Goal: Communication & Community: Answer question/provide support

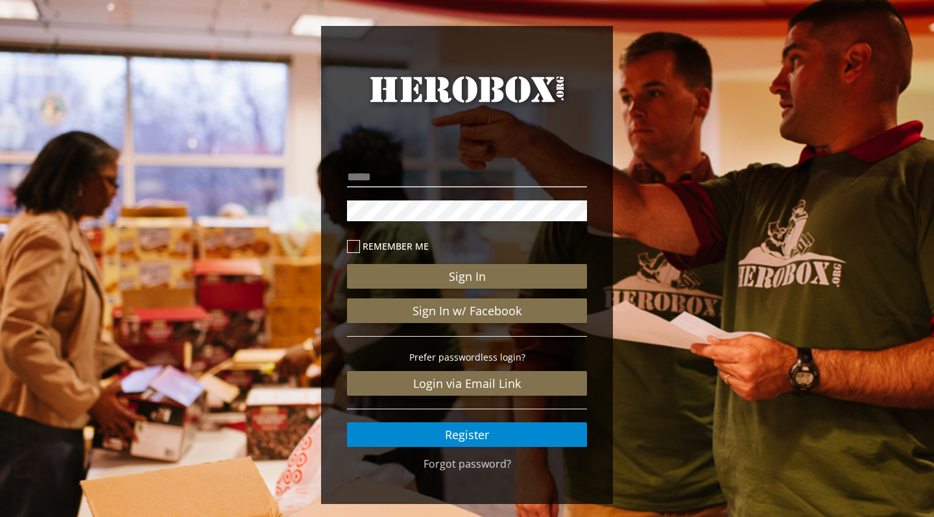
click at [488, 188] on p at bounding box center [467, 176] width 240 height 27
type input "**********"
click at [467, 276] on button "Sign In" at bounding box center [467, 276] width 240 height 25
click at [455, 464] on link "Forgot password?" at bounding box center [468, 464] width 88 height 14
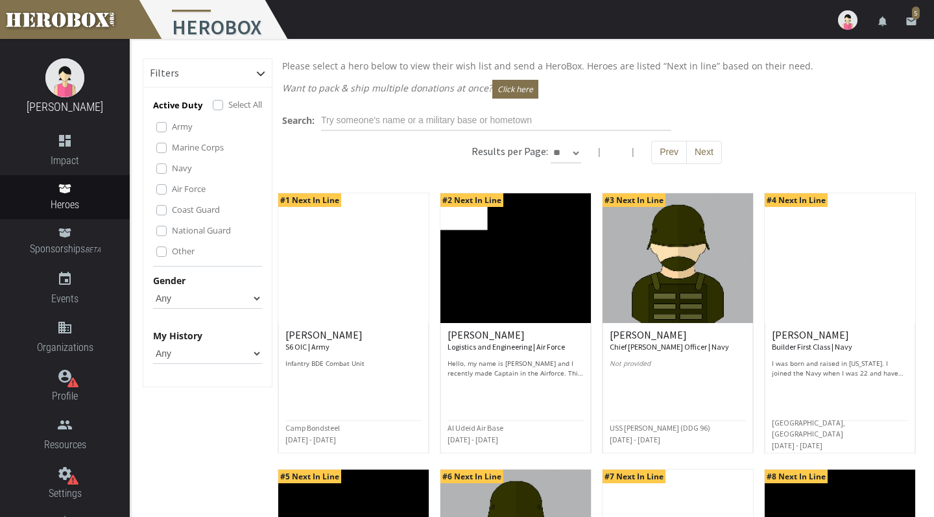
click at [911, 12] on link "email 5" at bounding box center [911, 19] width 26 height 39
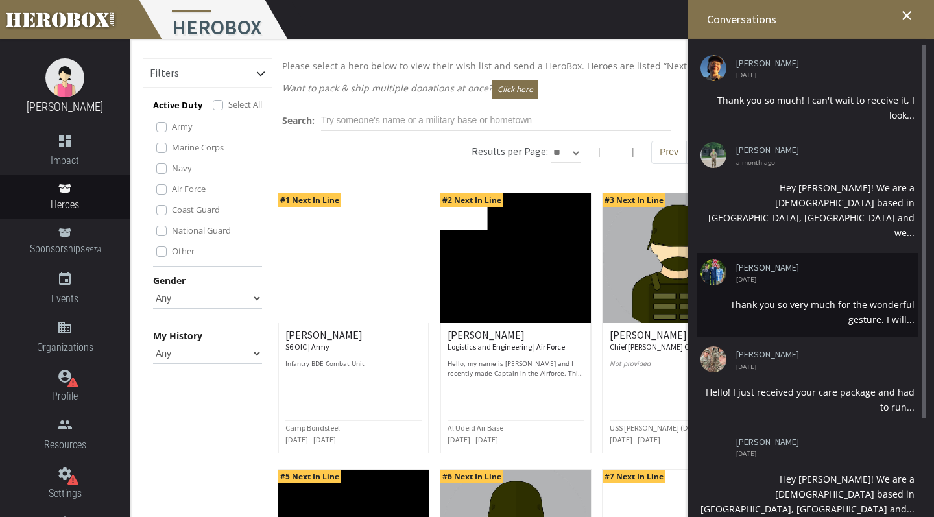
scroll to position [173, 0]
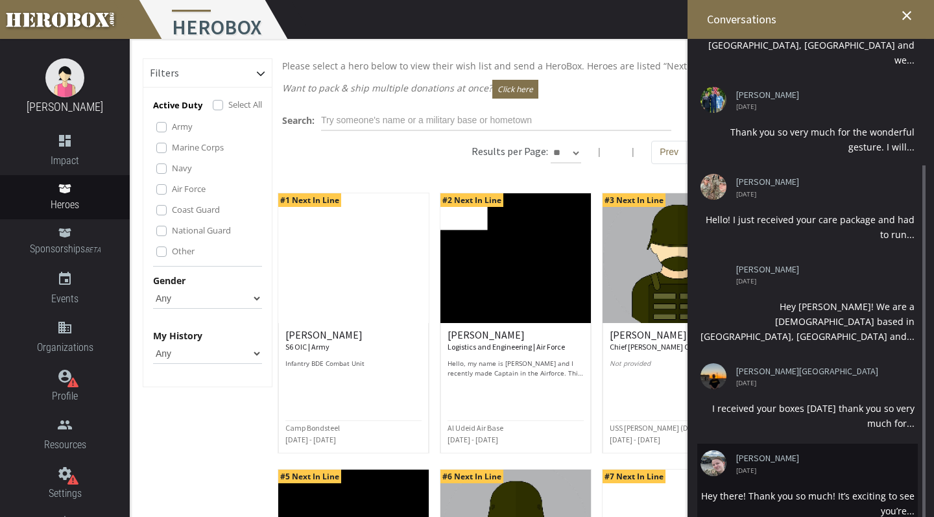
click at [789, 488] on div "Hey there! Thank you so much! It’s exciting to see you’re..." at bounding box center [808, 503] width 214 height 30
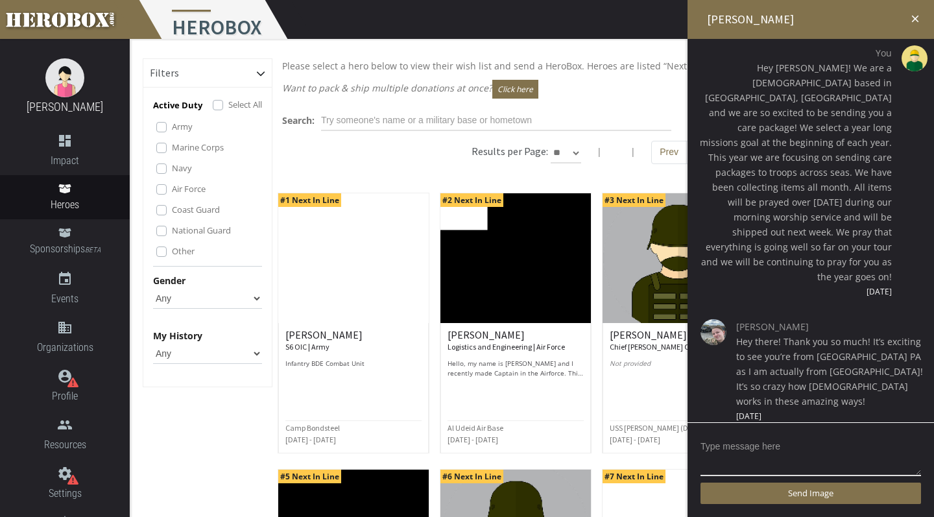
scroll to position [0, 0]
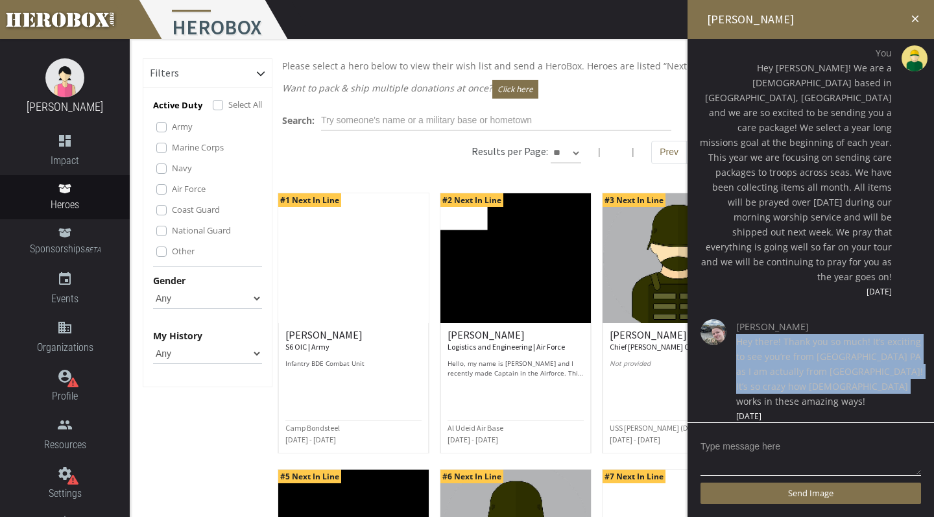
drag, startPoint x: 737, startPoint y: 312, endPoint x: 882, endPoint y: 363, distance: 153.9
click at [882, 363] on span "Hey there! Thank you so much! It’s exciting to see you’re from [GEOGRAPHIC_DATA…" at bounding box center [830, 371] width 188 height 75
copy span "Hey there! Thank you so much! It’s exciting to see you’re from [GEOGRAPHIC_DATA…"
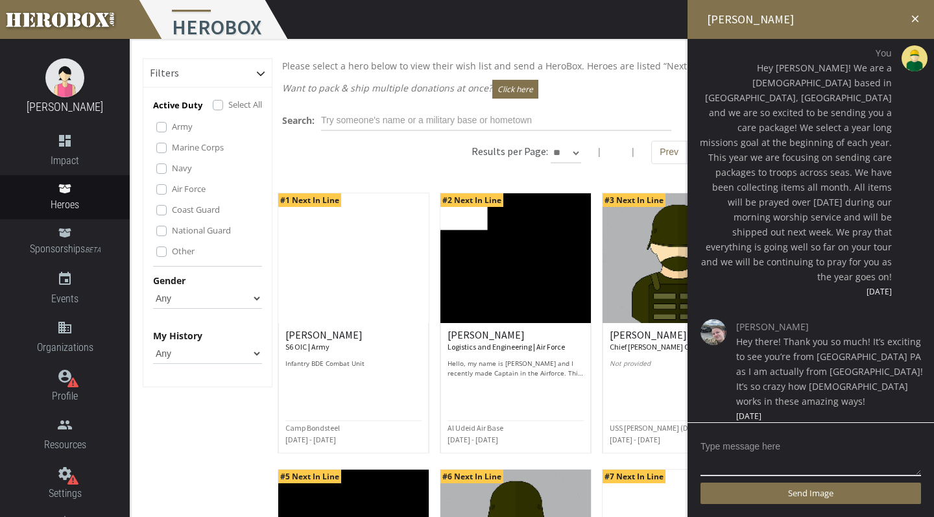
click at [914, 17] on icon "close" at bounding box center [915, 19] width 12 height 12
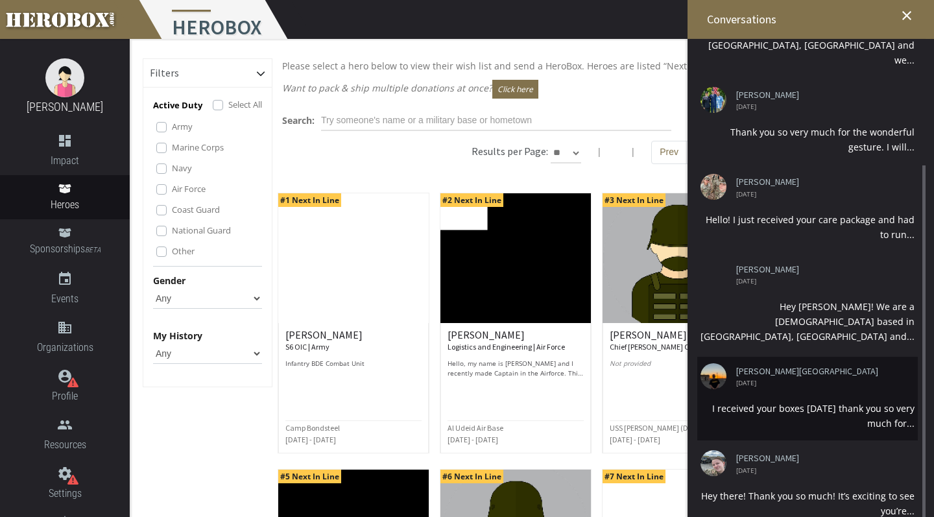
click at [837, 401] on div "I received your boxes [DATE] thank you so very much for..." at bounding box center [808, 416] width 214 height 30
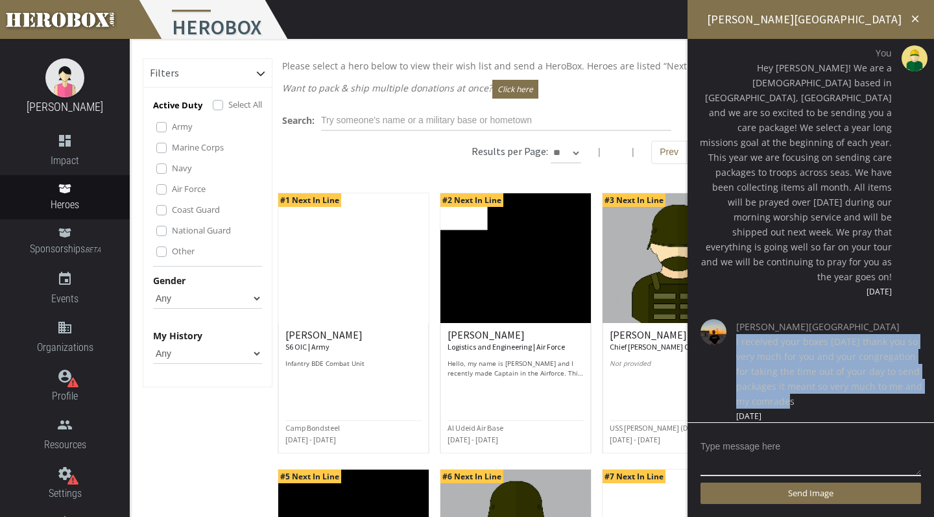
drag, startPoint x: 735, startPoint y: 311, endPoint x: 795, endPoint y: 370, distance: 84.9
click at [795, 371] on div "[PERSON_NAME][GEOGRAPHIC_DATA] I received your boxes [DATE] thank you so very m…" at bounding box center [810, 371] width 227 height 104
copy span "I received your boxes [DATE] thank you so very much for you and your congregati…"
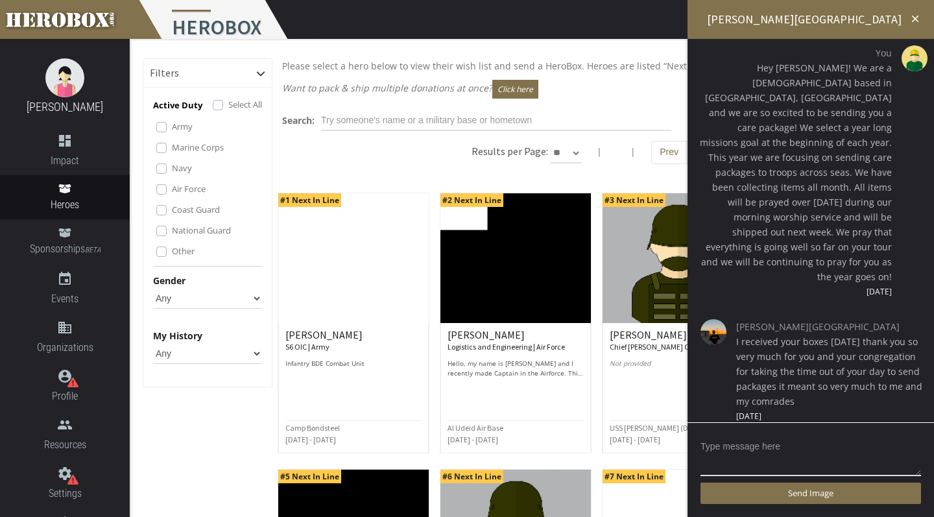
click at [914, 15] on icon "close" at bounding box center [915, 19] width 12 height 12
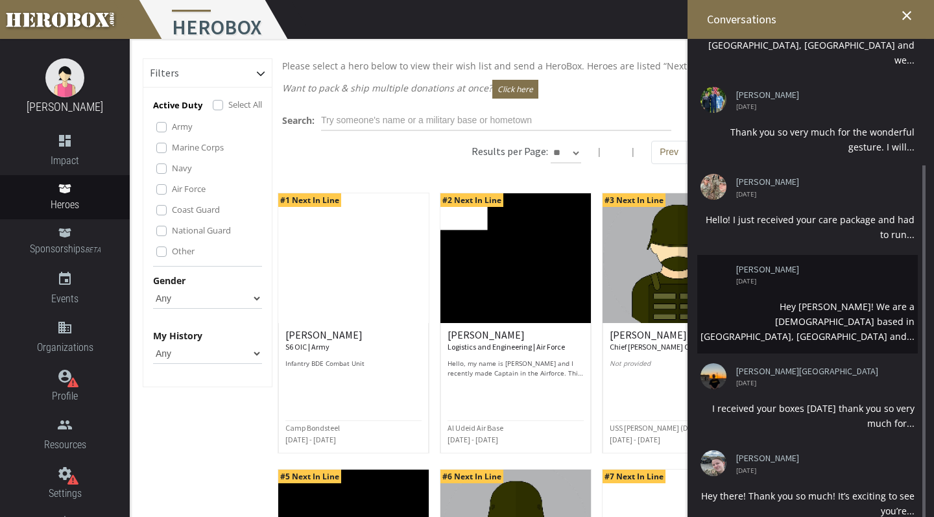
click at [818, 261] on li "[PERSON_NAME] [DATE] Hey [PERSON_NAME]! We are a [DEMOGRAPHIC_DATA] based in [G…" at bounding box center [807, 304] width 221 height 99
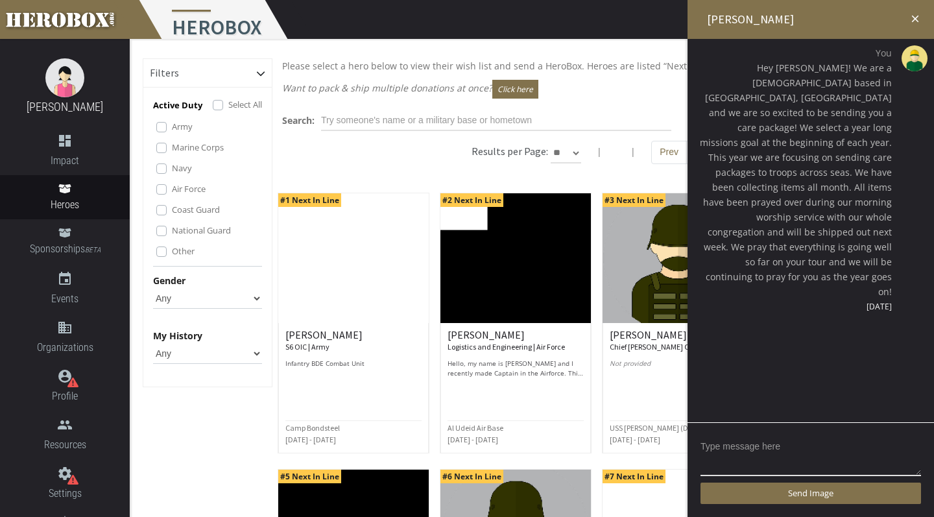
click at [912, 23] on icon "close" at bounding box center [915, 19] width 12 height 12
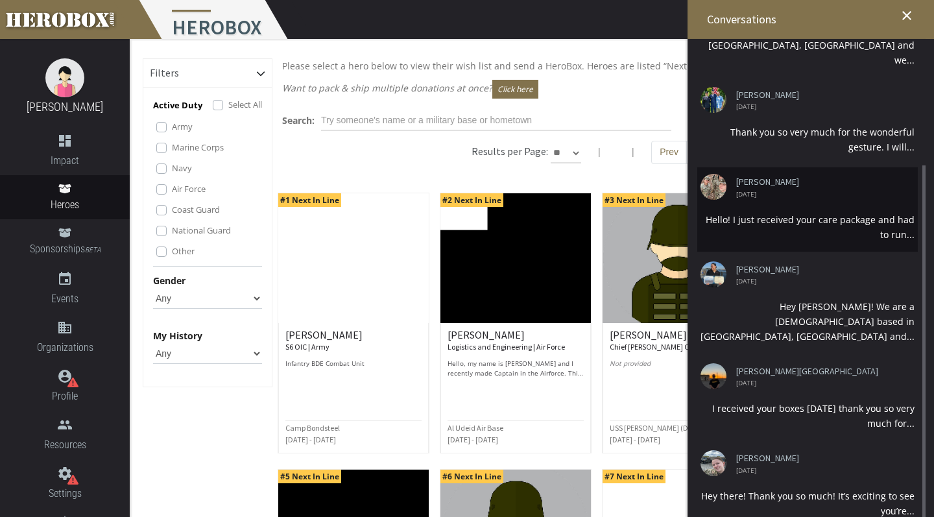
click at [825, 179] on li "[PERSON_NAME] [DATE] Hello! I just received your care package and had to run..." at bounding box center [807, 209] width 221 height 84
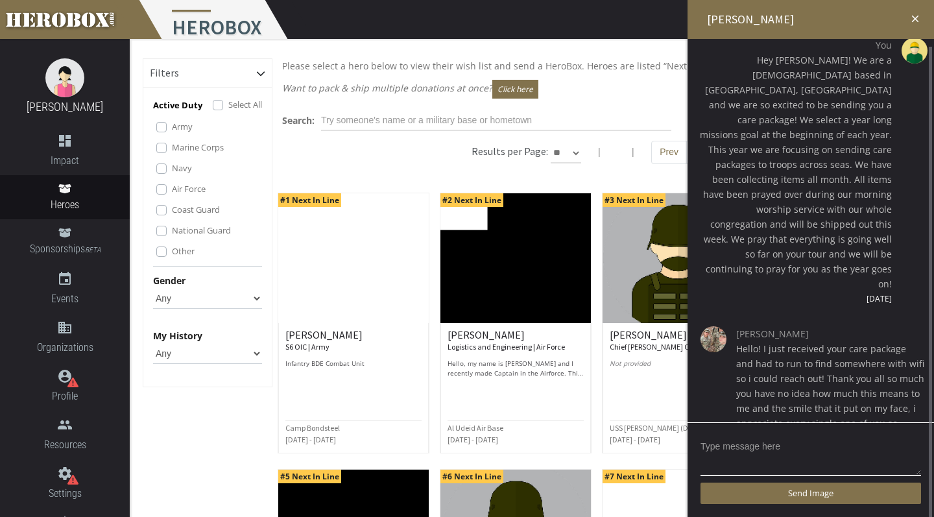
scroll to position [1, 0]
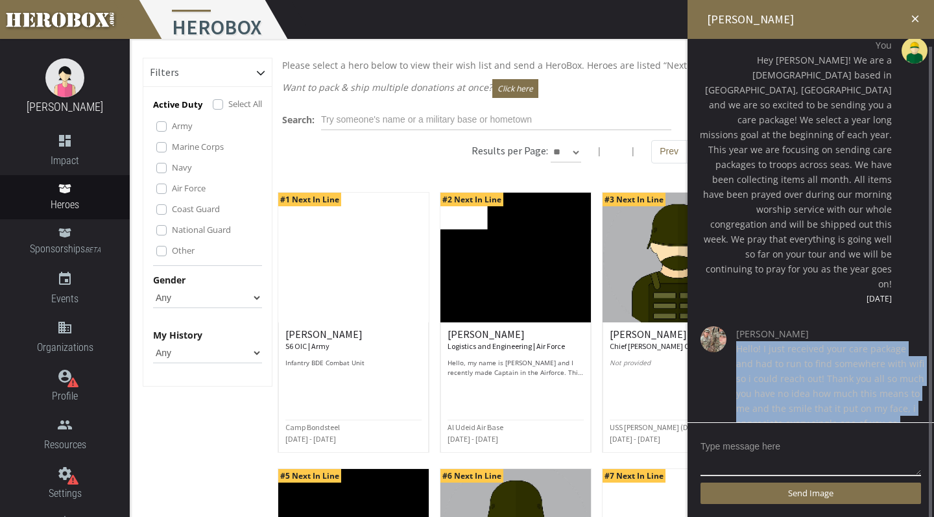
drag, startPoint x: 737, startPoint y: 302, endPoint x: 824, endPoint y: 398, distance: 129.5
click at [824, 398] on span "Hello! I just received your care package and had to run to find somewhere with …" at bounding box center [830, 393] width 188 height 104
copy span "Hello! I just received your care package and had to run to find somewhere with …"
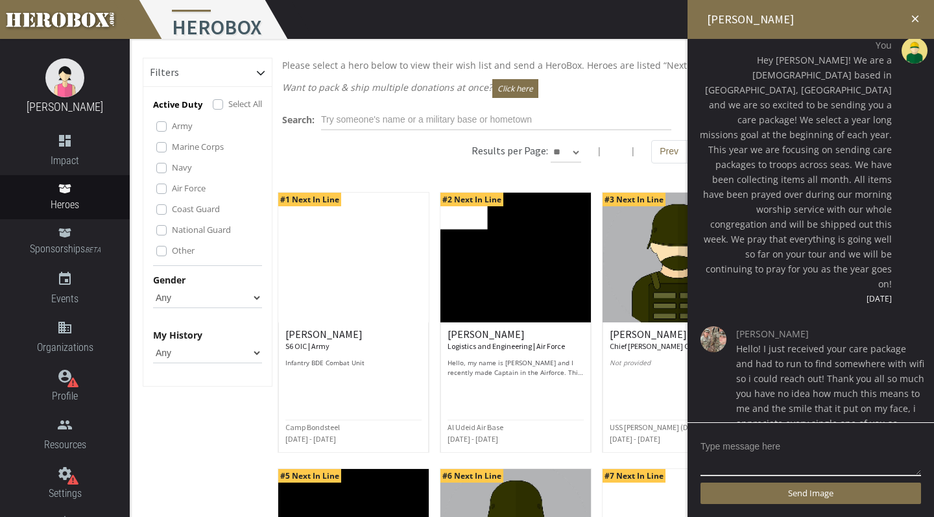
click at [919, 21] on icon "close" at bounding box center [915, 19] width 12 height 12
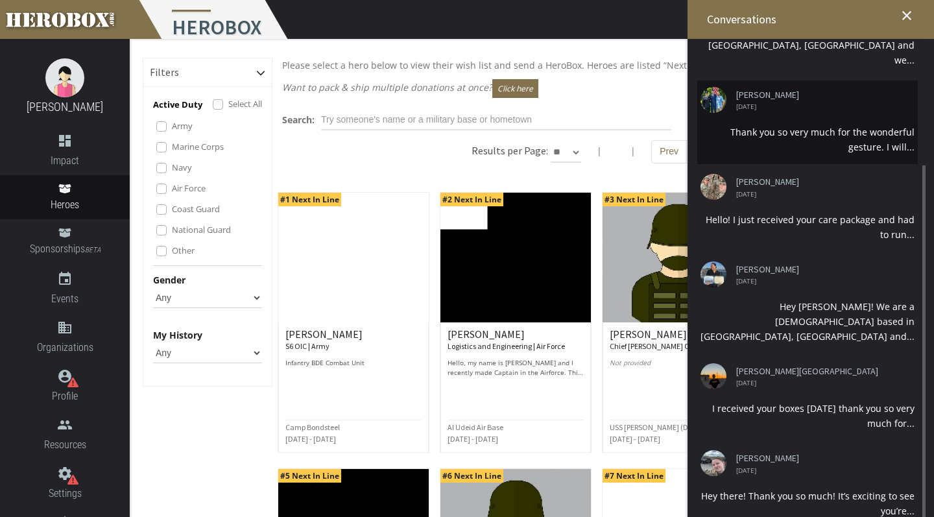
click at [803, 125] on div "Thank you so very much for the wonderful gesture. I will..." at bounding box center [808, 140] width 214 height 30
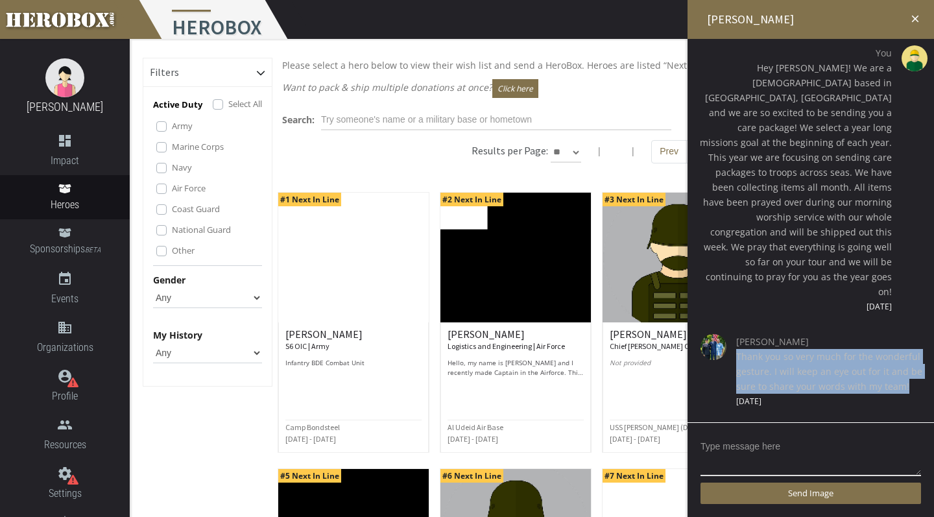
drag, startPoint x: 737, startPoint y: 311, endPoint x: 914, endPoint y: 341, distance: 179.6
click at [914, 349] on span "Thank you so very much for the wonderful gesture. I will keep an eye out for it…" at bounding box center [830, 371] width 188 height 45
copy span "Thank you so very much for the wonderful gesture. I will keep an eye out for it…"
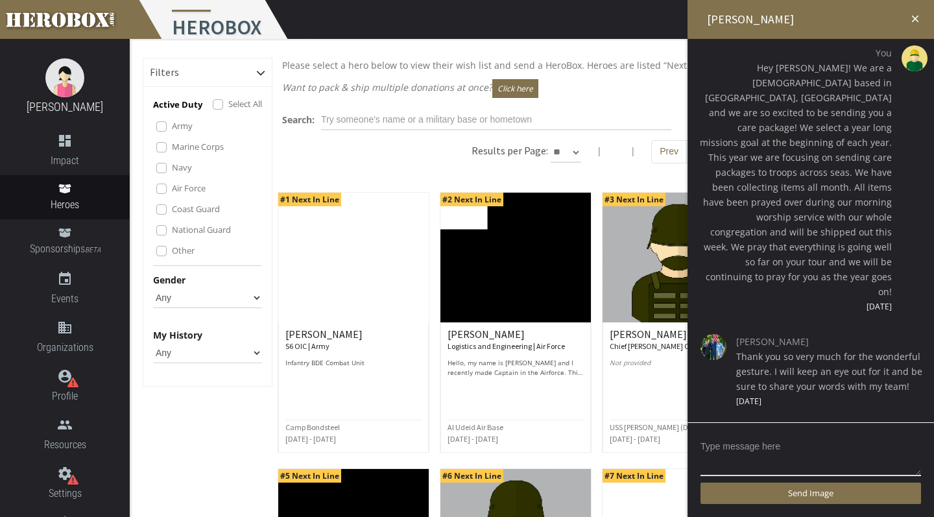
click at [913, 14] on icon "close" at bounding box center [915, 19] width 12 height 12
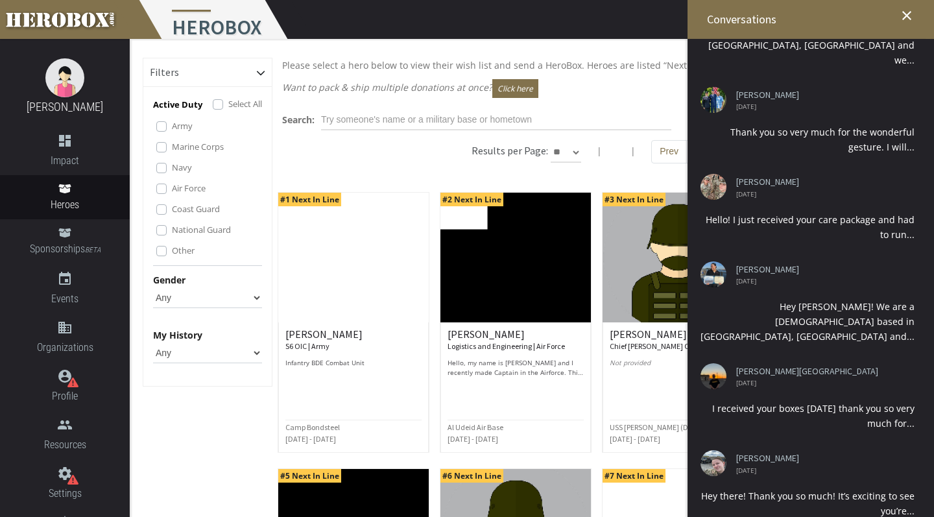
click at [913, 15] on icon "close" at bounding box center [907, 16] width 16 height 16
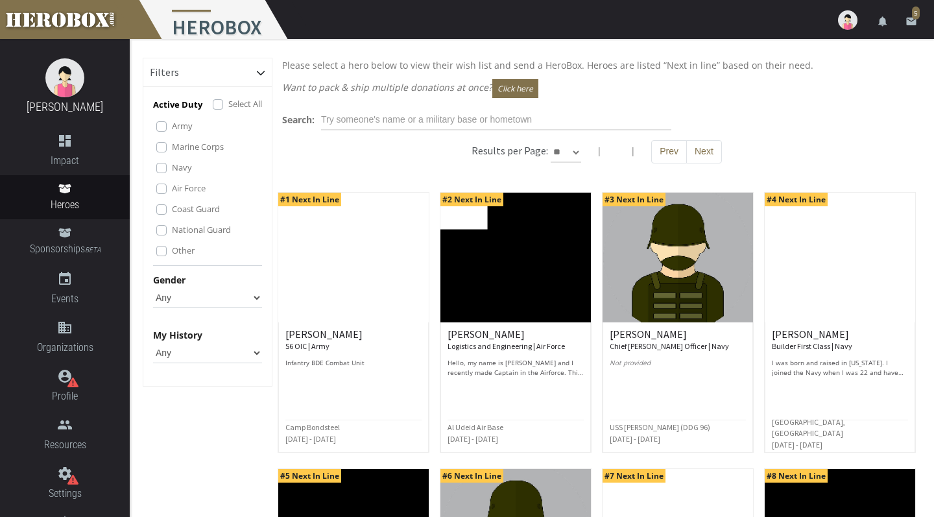
click at [911, 23] on icon "email" at bounding box center [912, 22] width 12 height 12
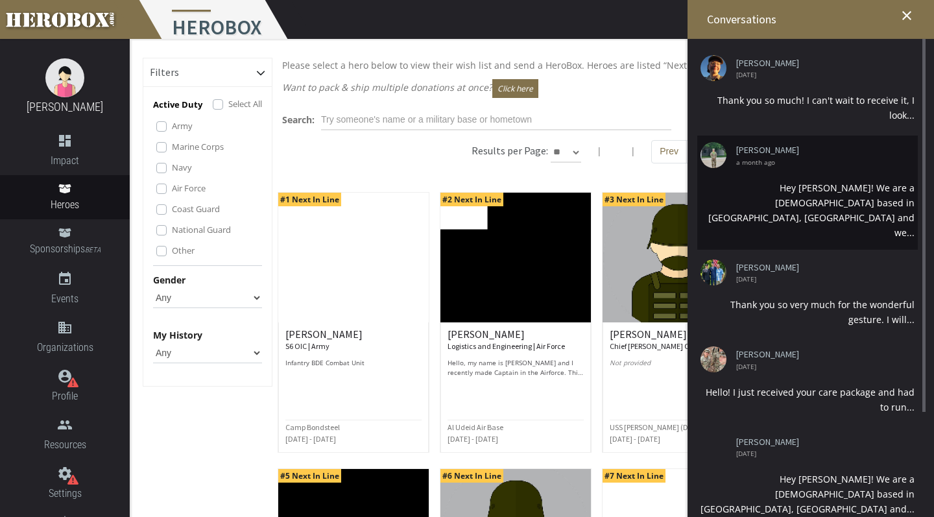
click at [836, 140] on li "[PERSON_NAME] a month ago Hey [PERSON_NAME]! We are a [DEMOGRAPHIC_DATA] based …" at bounding box center [807, 193] width 221 height 114
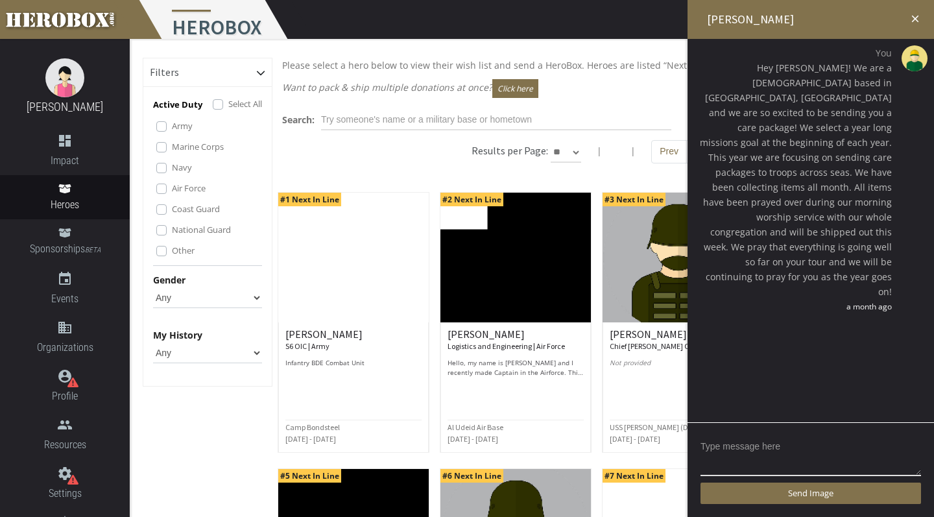
click at [913, 18] on icon "close" at bounding box center [915, 19] width 12 height 12
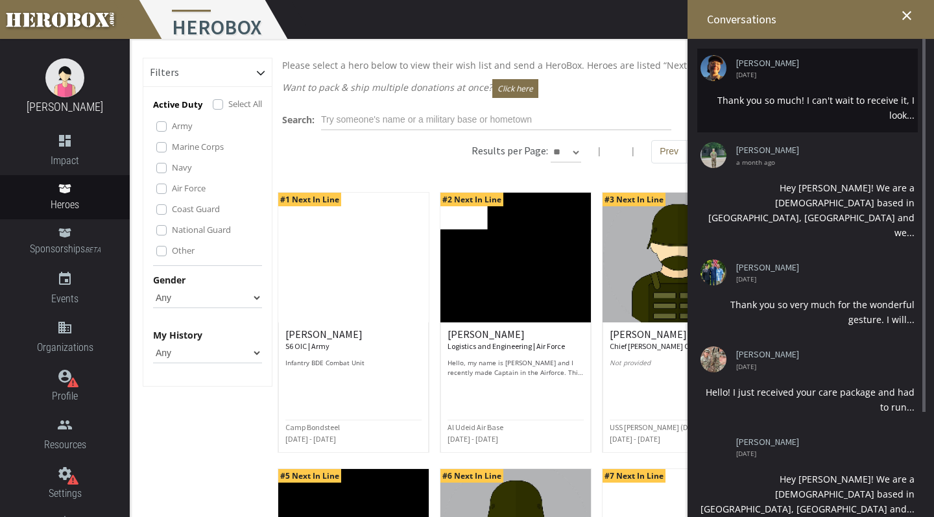
click at [799, 97] on div "Thank you so much! I can't wait to receive it, I look..." at bounding box center [808, 108] width 214 height 30
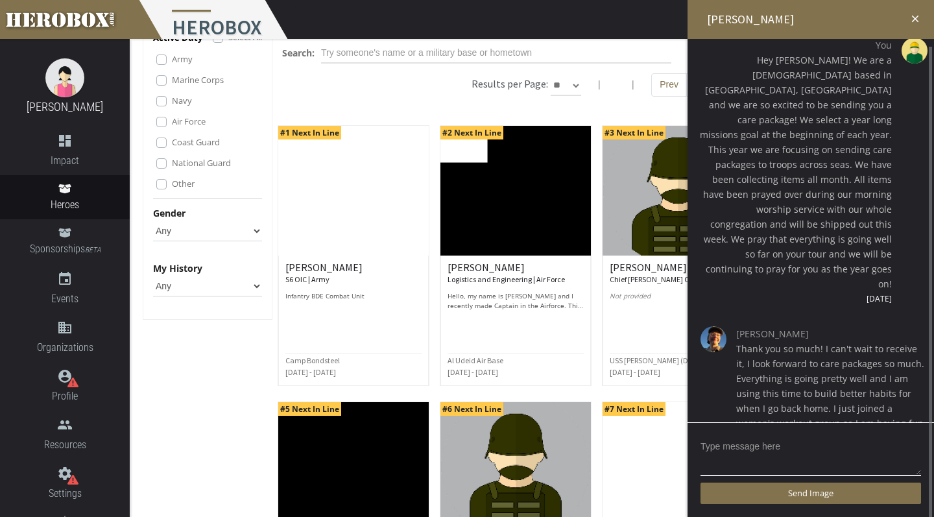
scroll to position [70, 0]
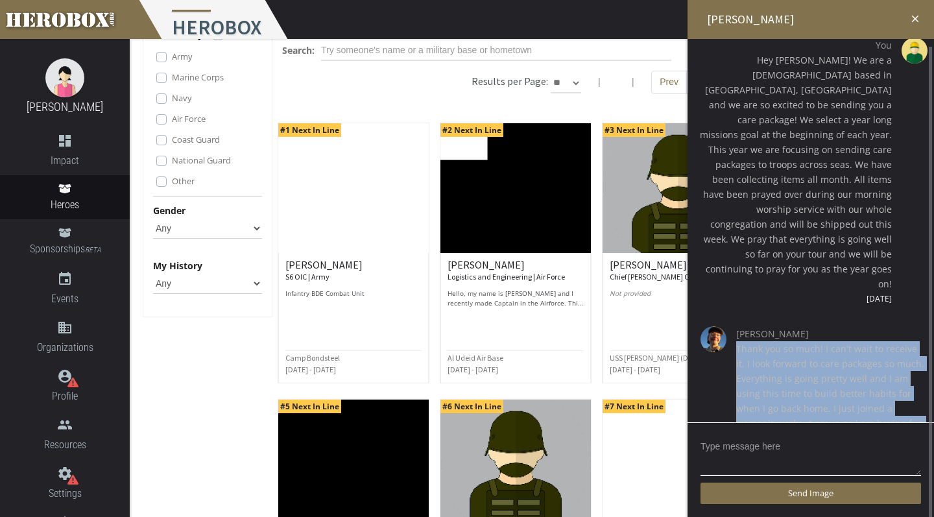
drag, startPoint x: 737, startPoint y: 304, endPoint x: 787, endPoint y: 396, distance: 104.8
click at [787, 396] on span "Thank you so much! I can't wait to receive it, I look forward to care packages …" at bounding box center [830, 393] width 188 height 104
copy span "Thank you so much! I can't wait to receive it, I look forward to care packages …"
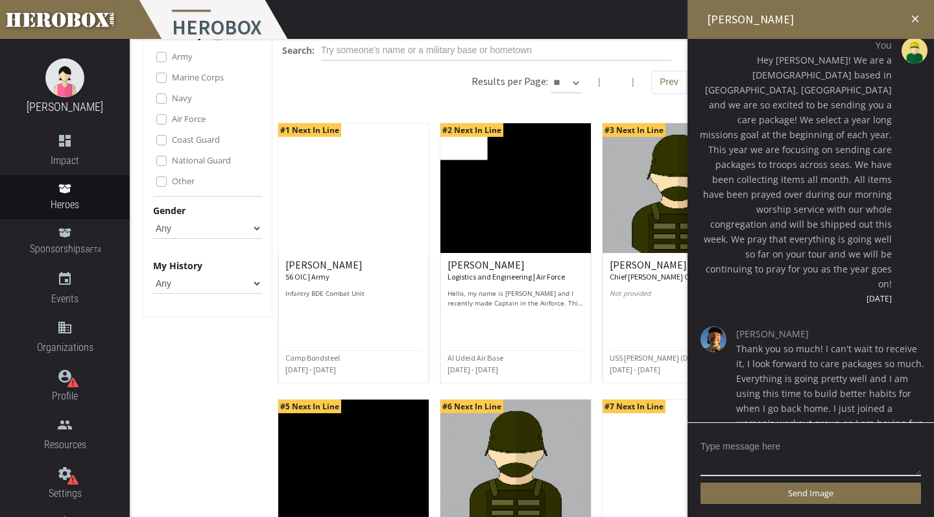
click at [917, 17] on icon "close" at bounding box center [915, 19] width 12 height 12
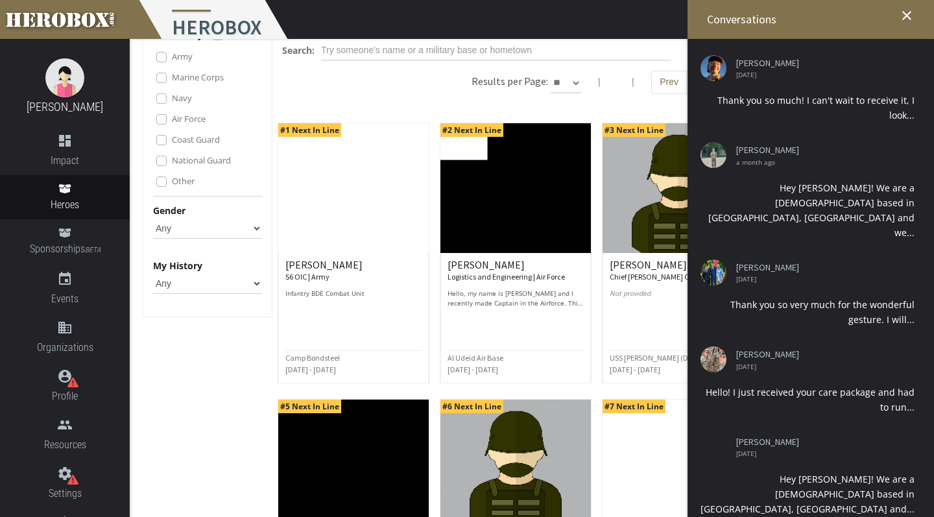
click at [909, 18] on icon "close" at bounding box center [907, 16] width 16 height 16
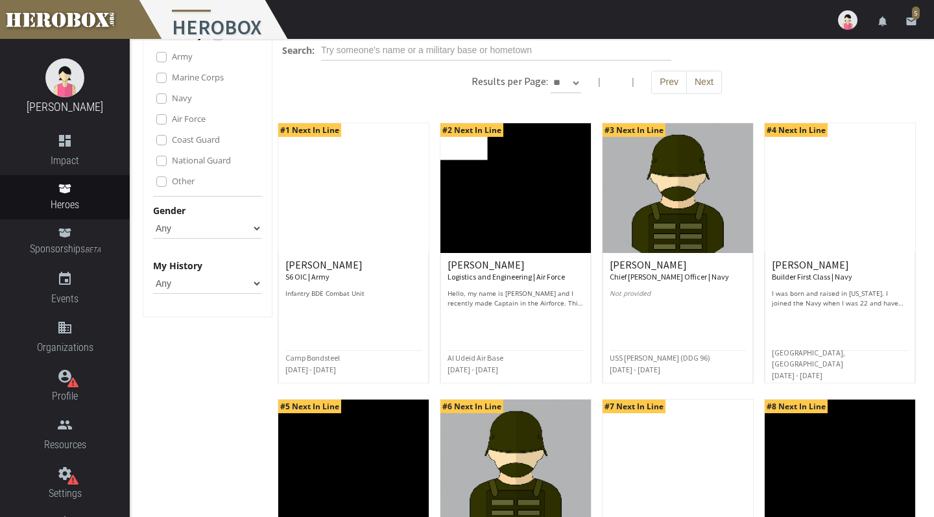
click at [911, 19] on icon "email" at bounding box center [912, 22] width 12 height 12
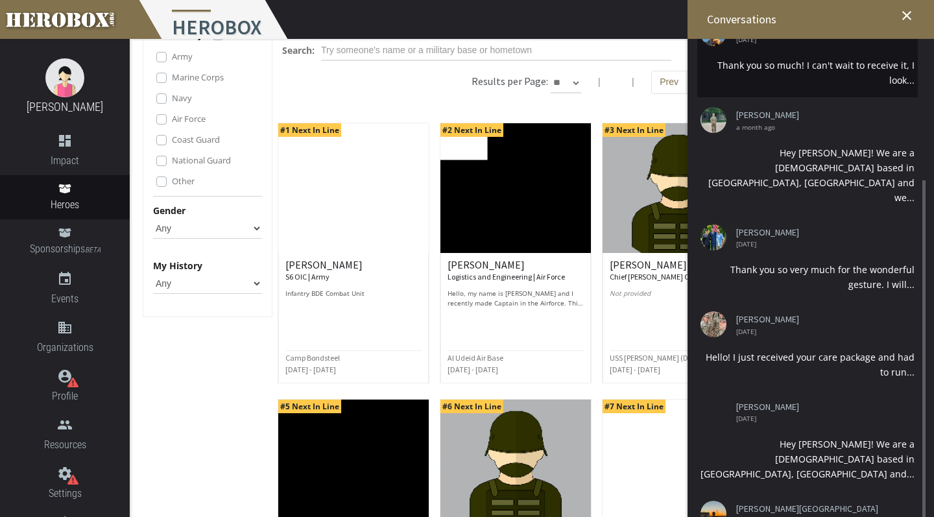
scroll to position [102, 0]
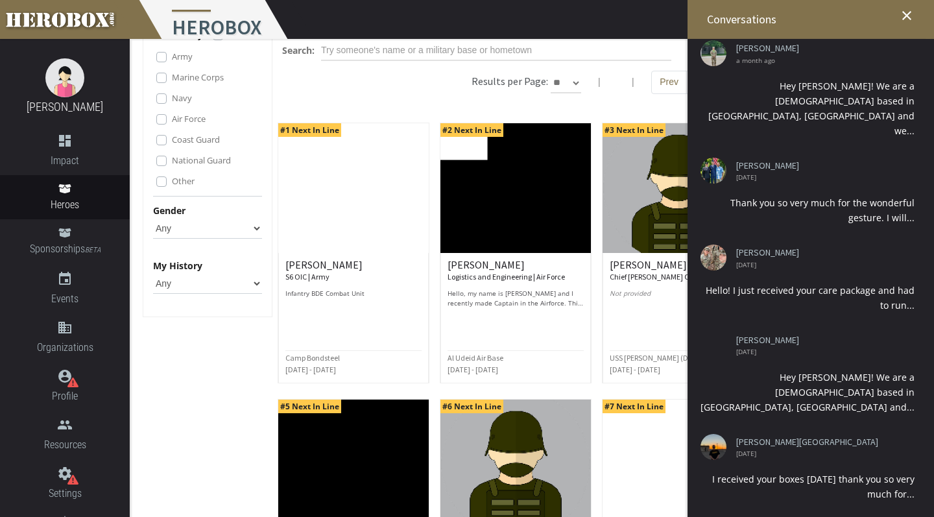
click at [908, 19] on icon "close" at bounding box center [907, 16] width 16 height 16
